Goal: Check status: Check status

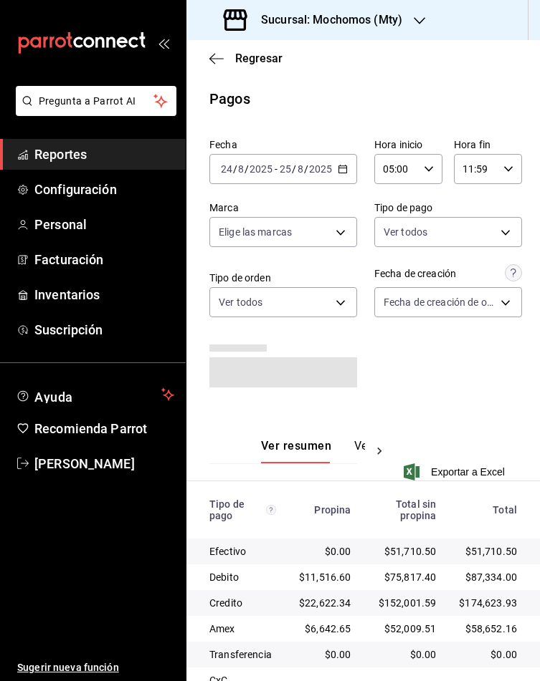
click at [56, 157] on span "Reportes" at bounding box center [104, 154] width 140 height 19
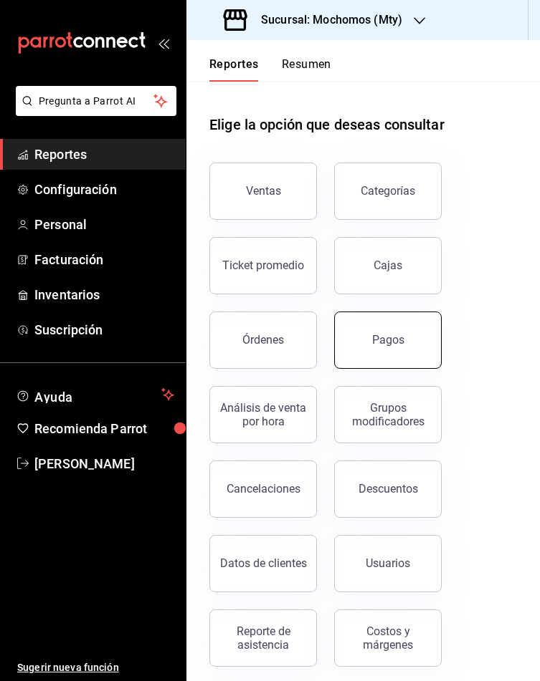
click at [400, 344] on div "Pagos" at bounding box center [388, 340] width 32 height 14
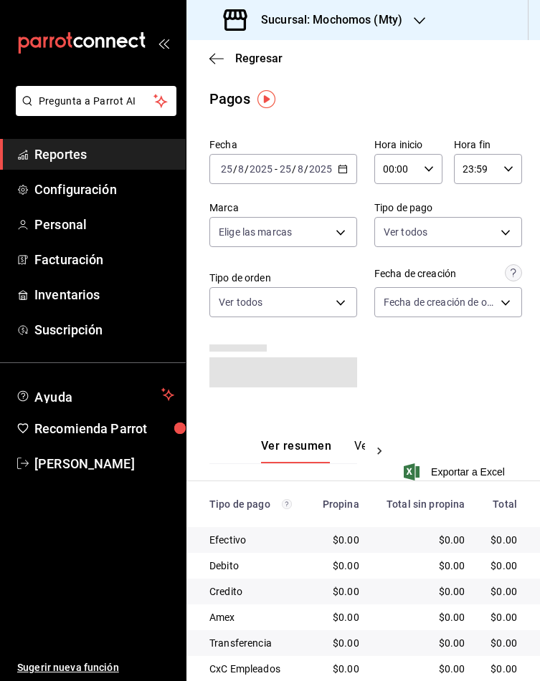
click at [337, 166] on icon "button" at bounding box center [342, 169] width 10 height 10
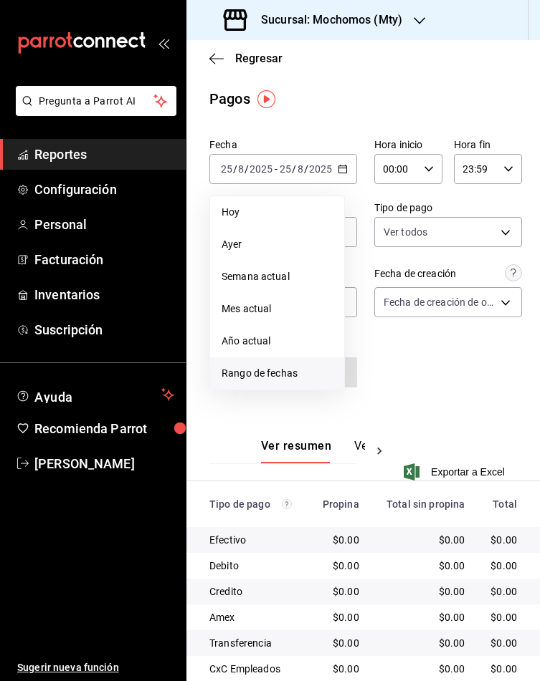
click at [249, 361] on li "Rango de fechas" at bounding box center [277, 374] width 134 height 32
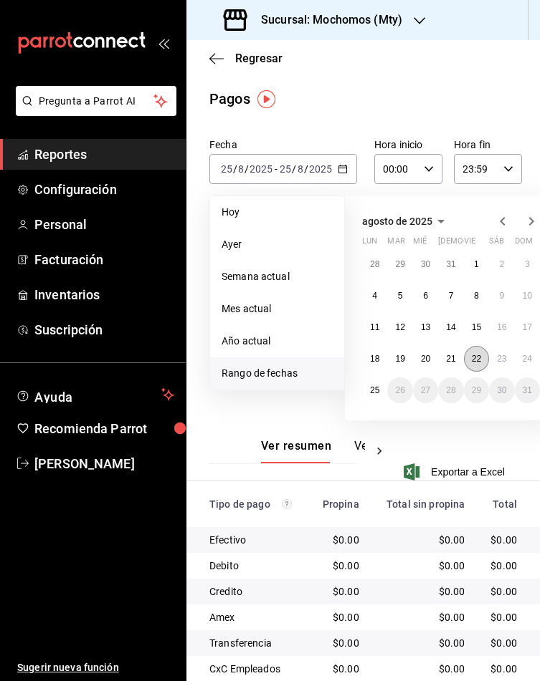
click at [473, 362] on abbr "22" at bounding box center [475, 359] width 9 height 10
click at [489, 360] on button "23" at bounding box center [501, 359] width 25 height 26
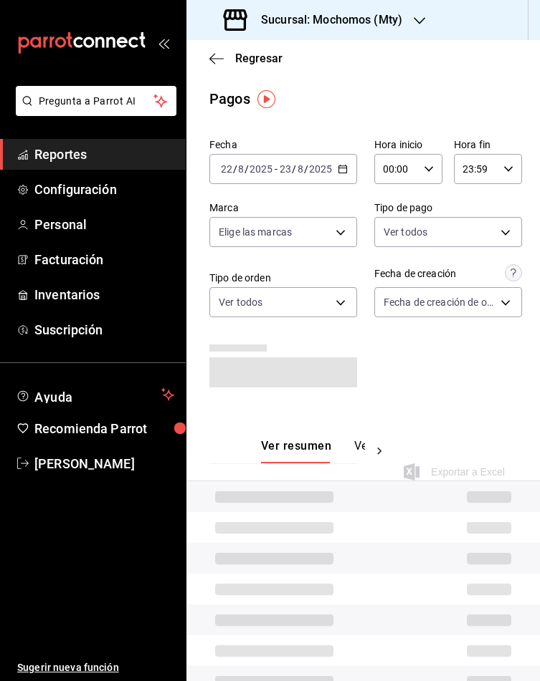
click at [417, 178] on div "00:00 Hora inicio" at bounding box center [408, 169] width 68 height 30
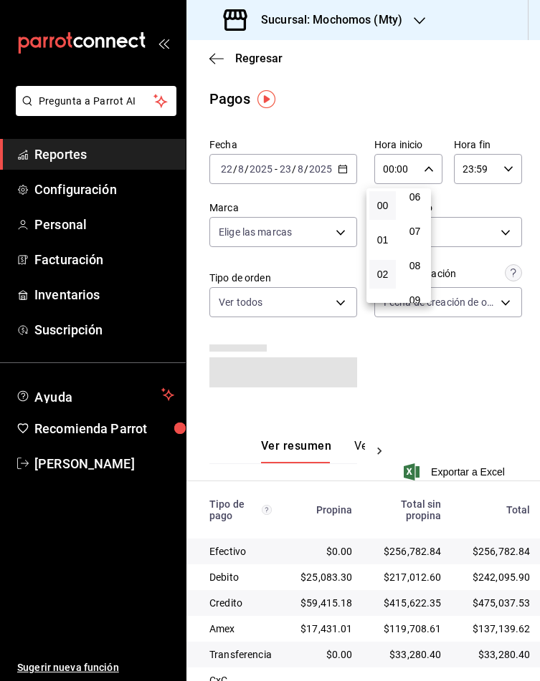
scroll to position [107, 0]
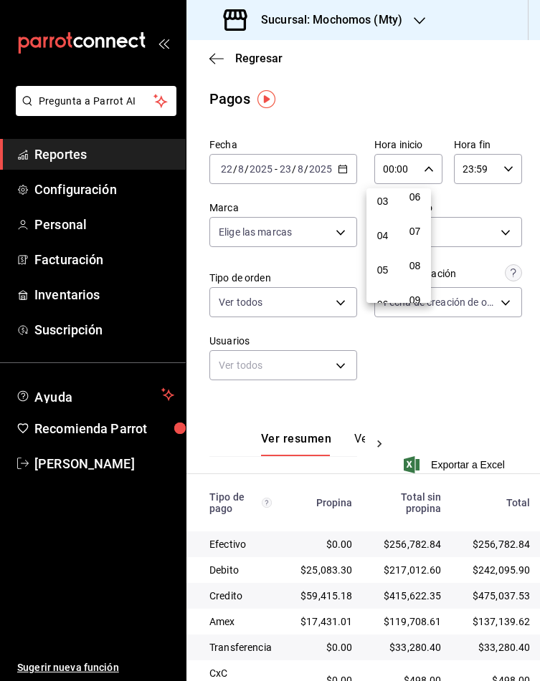
click at [380, 258] on button "05" at bounding box center [382, 270] width 27 height 29
type input "05:00"
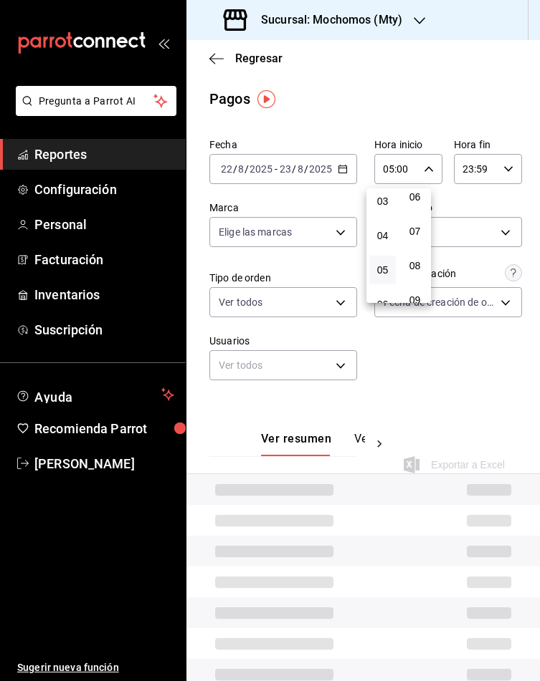
click at [497, 168] on div at bounding box center [270, 340] width 540 height 681
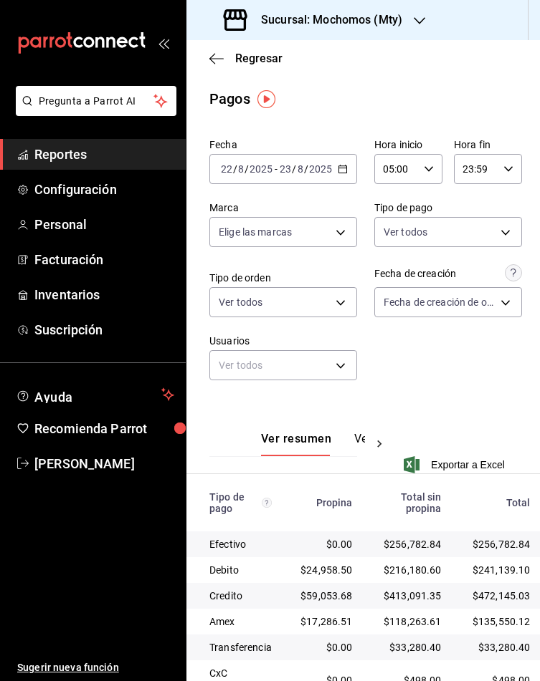
click at [504, 168] on \(Stroke\) "button" at bounding box center [508, 168] width 9 height 5
click at [456, 216] on span "05" at bounding box center [457, 221] width 9 height 11
type input "05:59"
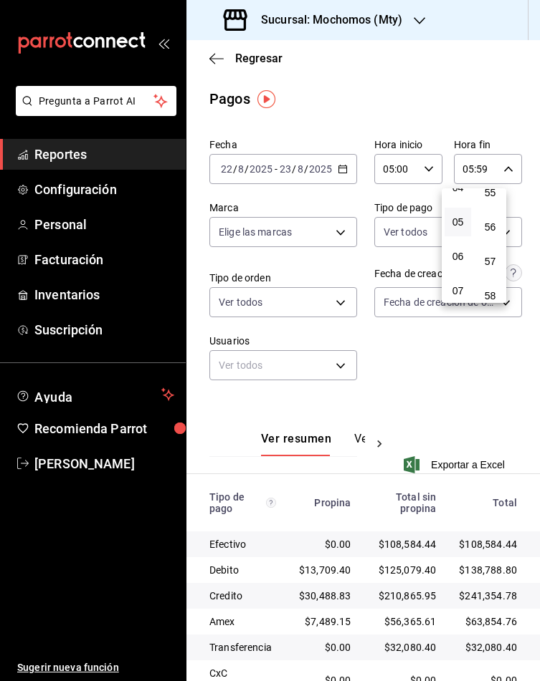
click at [532, 213] on div at bounding box center [270, 340] width 540 height 681
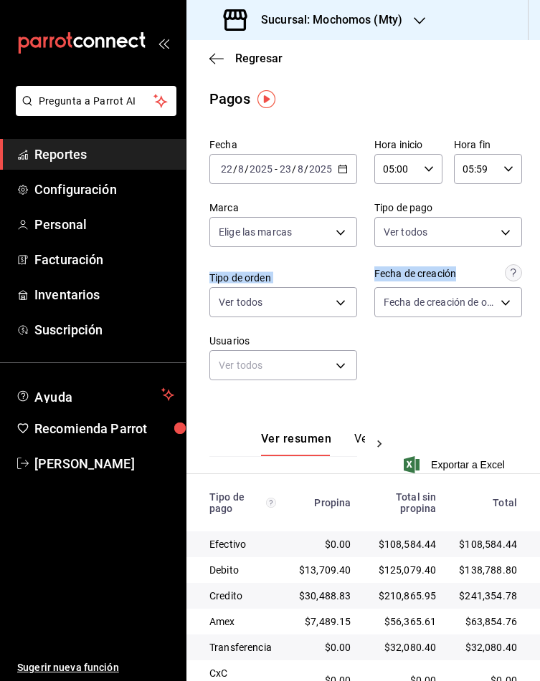
drag, startPoint x: 532, startPoint y: 213, endPoint x: 531, endPoint y: 256, distance: 43.0
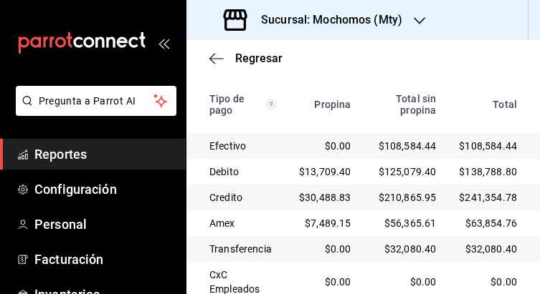
scroll to position [438, 0]
